Goal: Information Seeking & Learning: Find specific page/section

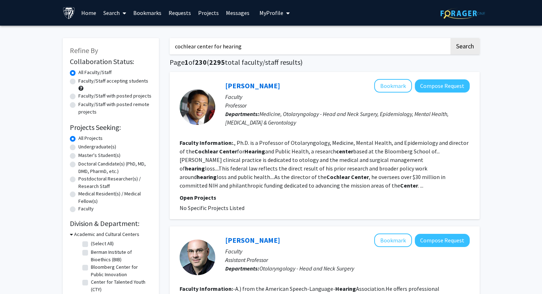
click at [78, 83] on label "Faculty/Staff accepting students" at bounding box center [113, 80] width 70 height 7
click at [78, 82] on input "Faculty/Staff accepting students" at bounding box center [80, 79] width 5 height 5
radio input "true"
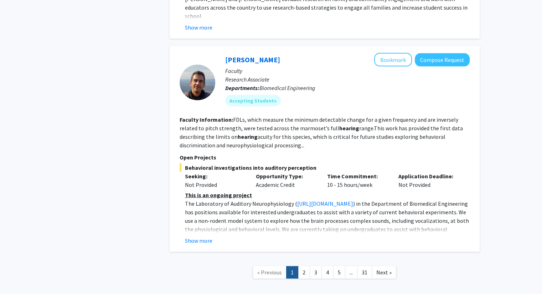
scroll to position [1392, 0]
click at [303, 266] on link "2" at bounding box center [304, 272] width 12 height 12
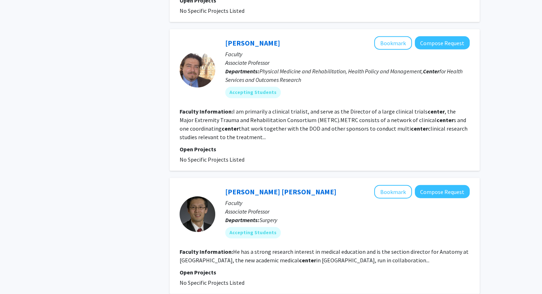
scroll to position [1787, 0]
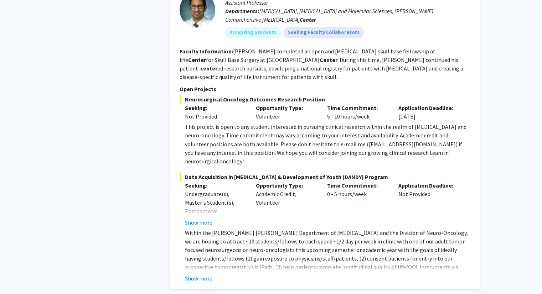
scroll to position [1212, 0]
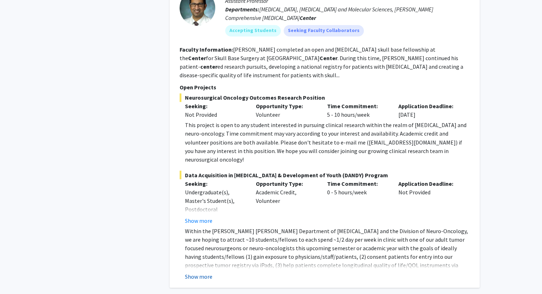
click at [199, 272] on button "Show more" at bounding box center [198, 276] width 27 height 9
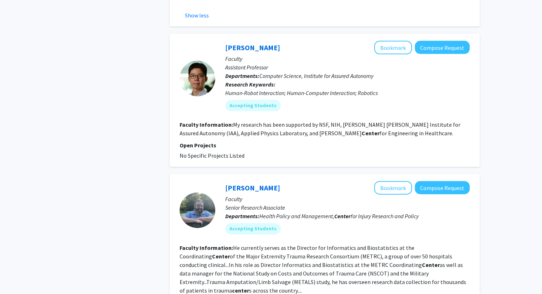
scroll to position [1560, 0]
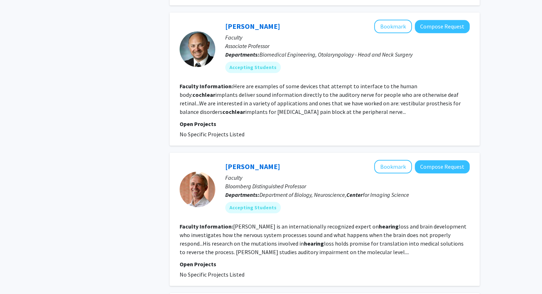
scroll to position [693, 0]
drag, startPoint x: 271, startPoint y: 156, endPoint x: 218, endPoint y: 155, distance: 52.7
click at [218, 160] on div "[PERSON_NAME] Bookmark Compose Request Faculty Bloomberg Distinguished Professo…" at bounding box center [342, 189] width 254 height 59
copy link "[PERSON_NAME]"
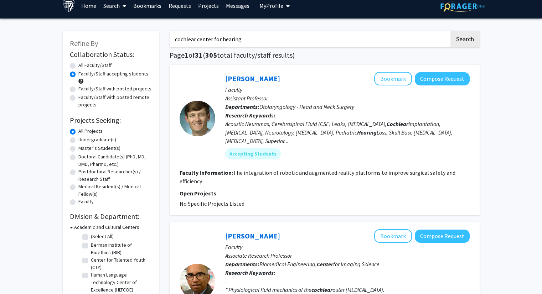
scroll to position [0, 0]
